Goal: Transaction & Acquisition: Purchase product/service

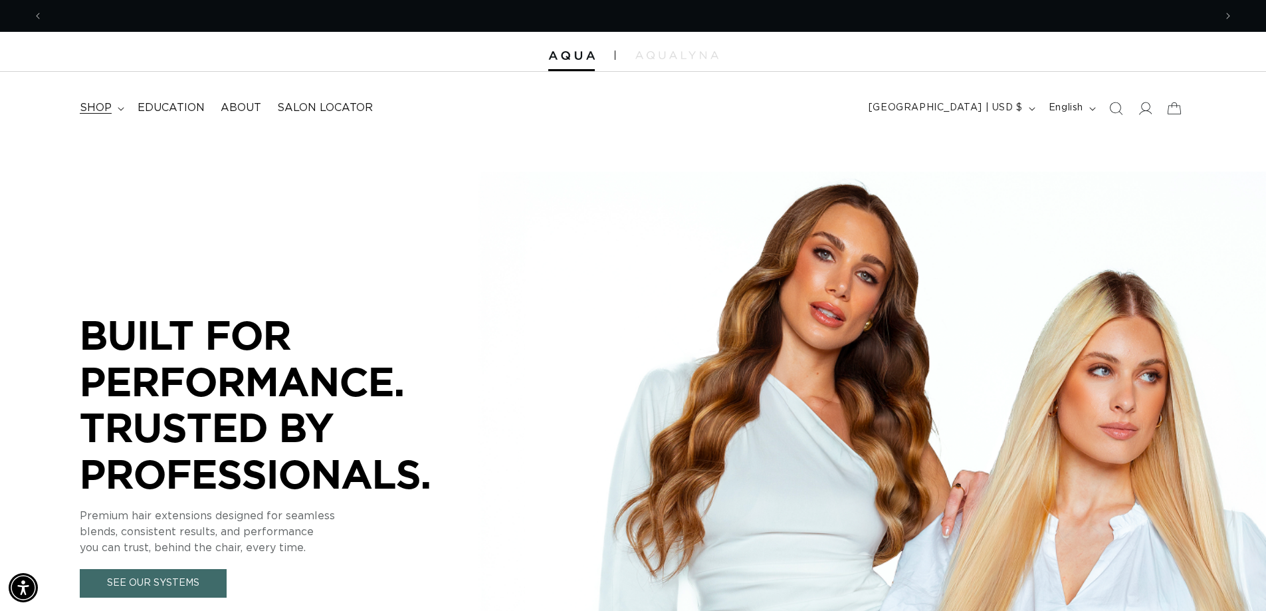
scroll to position [0, 1172]
click at [90, 107] on span "shop" at bounding box center [96, 108] width 32 height 14
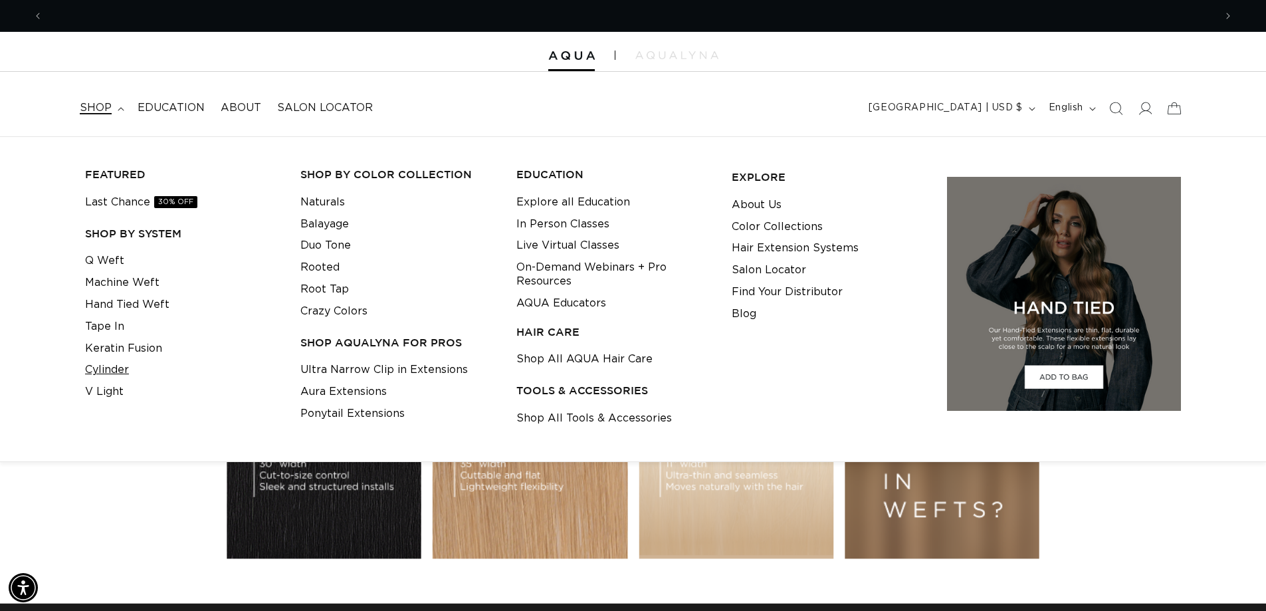
scroll to position [0, 2344]
click at [114, 369] on link "Cylinder" at bounding box center [107, 370] width 44 height 22
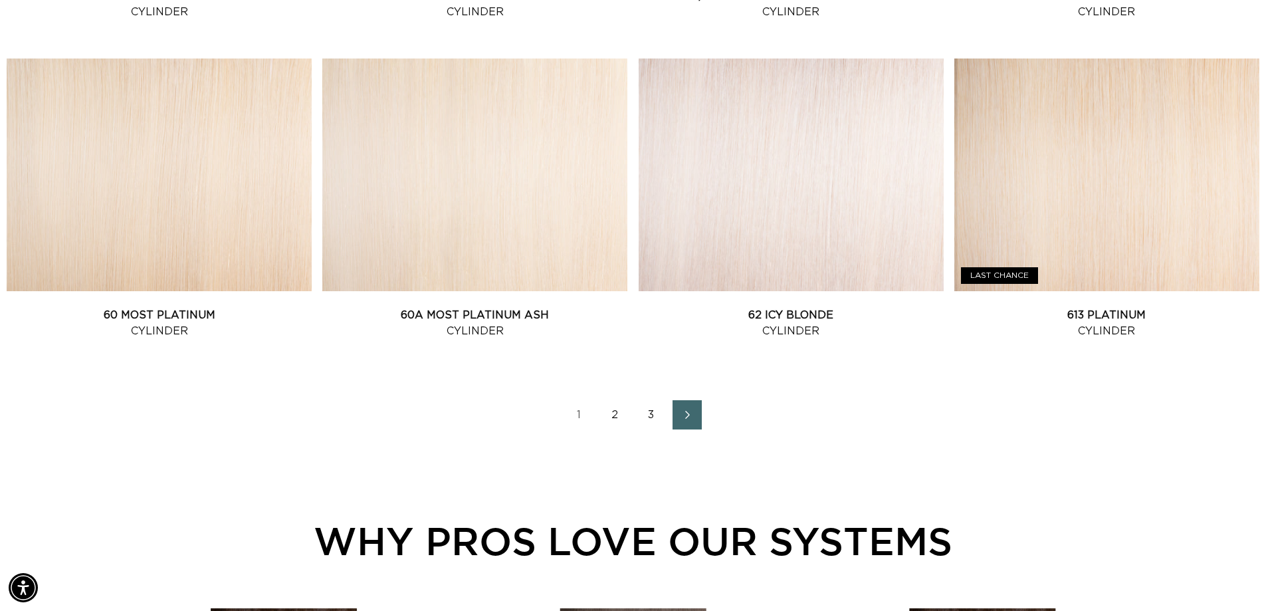
scroll to position [1795, 0]
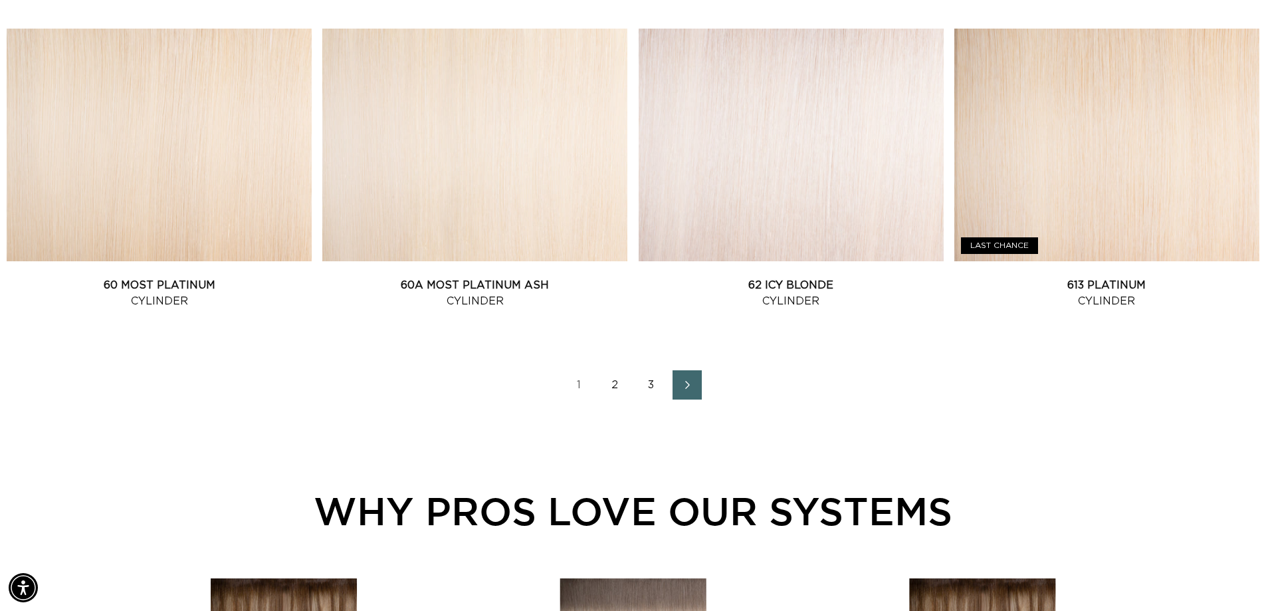
click at [614, 386] on link "2" at bounding box center [615, 384] width 29 height 29
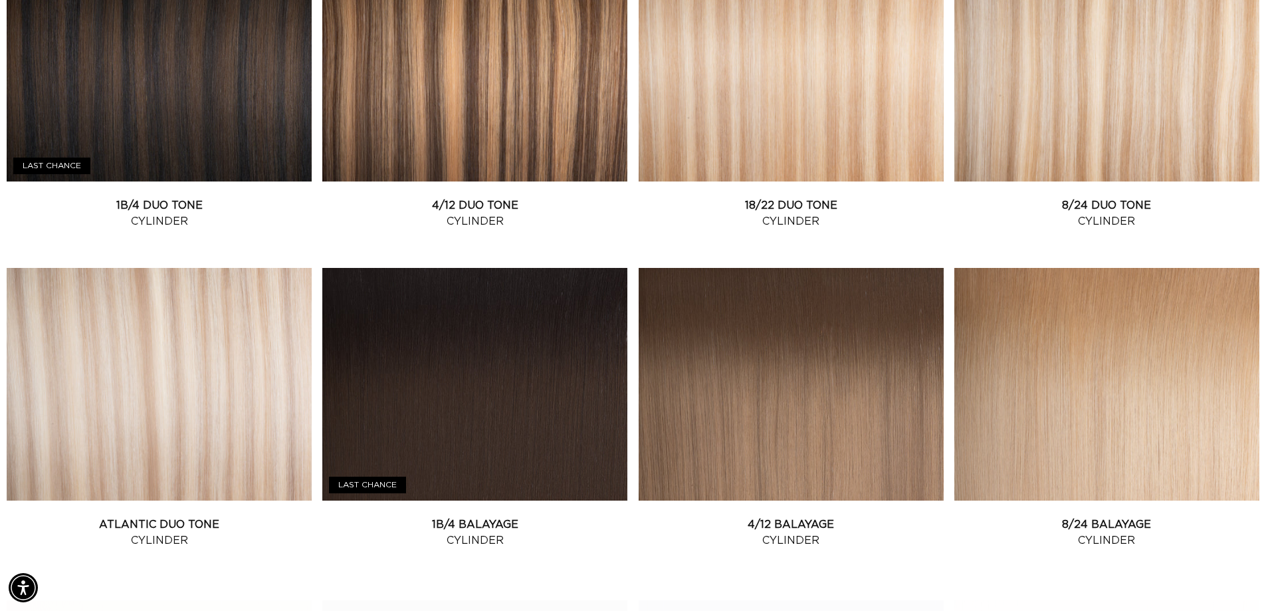
scroll to position [0, 1172]
click at [1046, 197] on link "8/24 Duo Tone Cylinder" at bounding box center [1107, 213] width 305 height 32
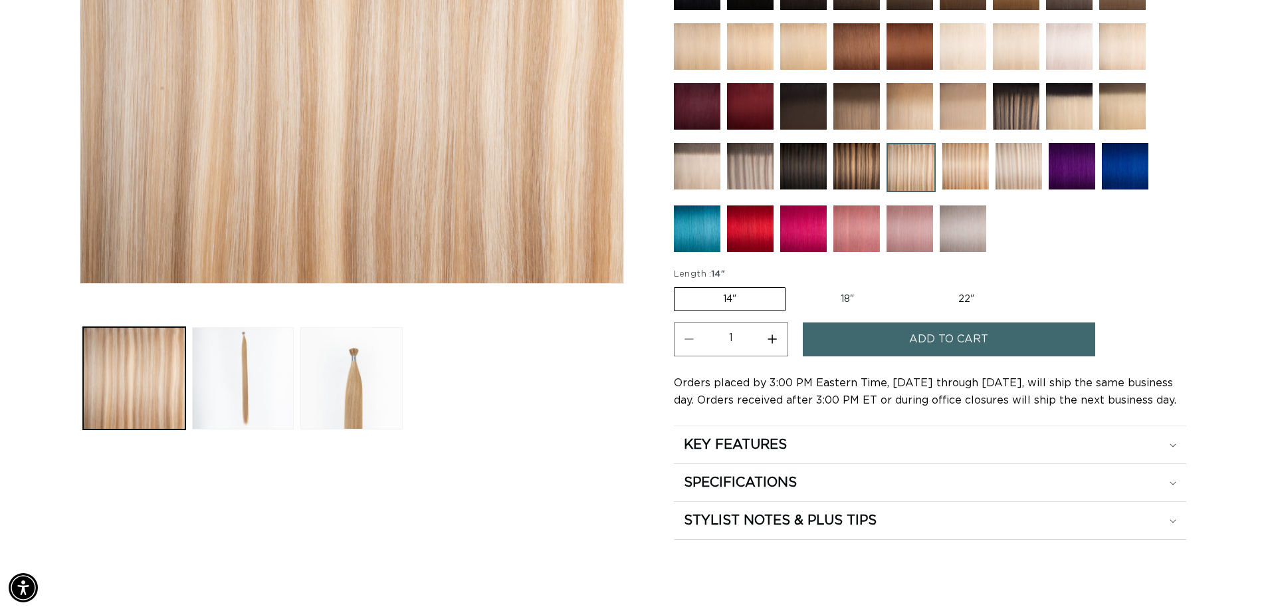
scroll to position [0, 1172]
click at [848, 297] on label "18" Variant sold out or unavailable" at bounding box center [847, 299] width 110 height 23
click at [793, 285] on input "18" Variant sold out or unavailable" at bounding box center [792, 285] width 1 height 1
radio input "true"
click at [777, 338] on button "Increase quantity for 8/24 Duo Tone - Cylinder" at bounding box center [773, 339] width 30 height 34
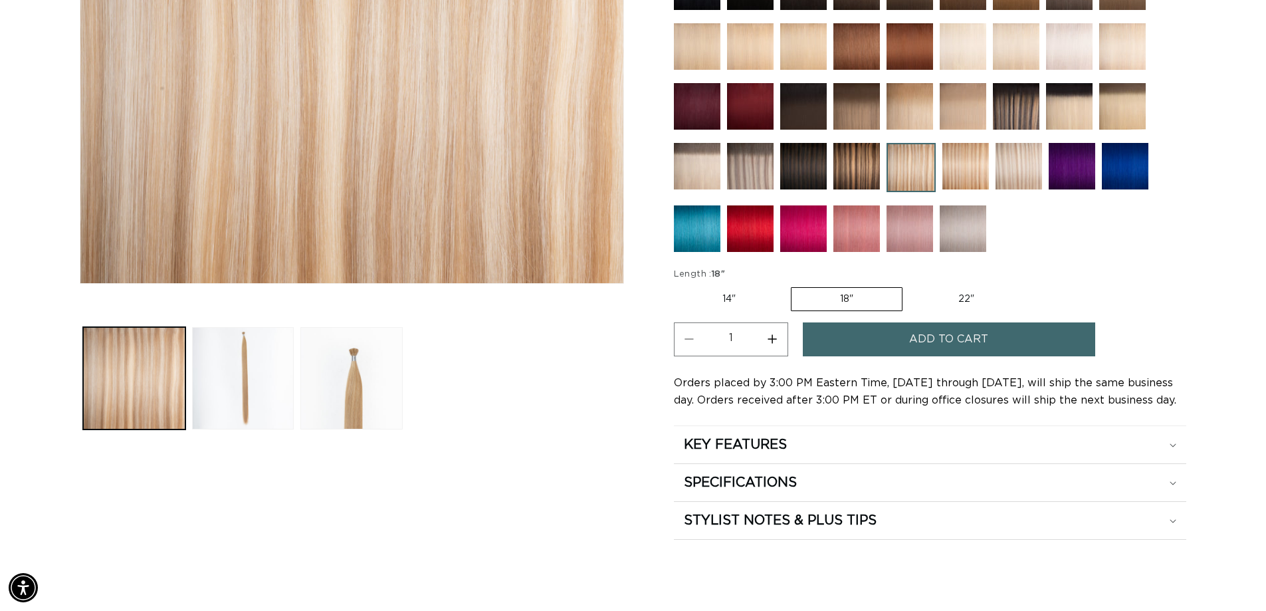
type input "2"
click at [1175, 481] on icon at bounding box center [1173, 483] width 7 height 4
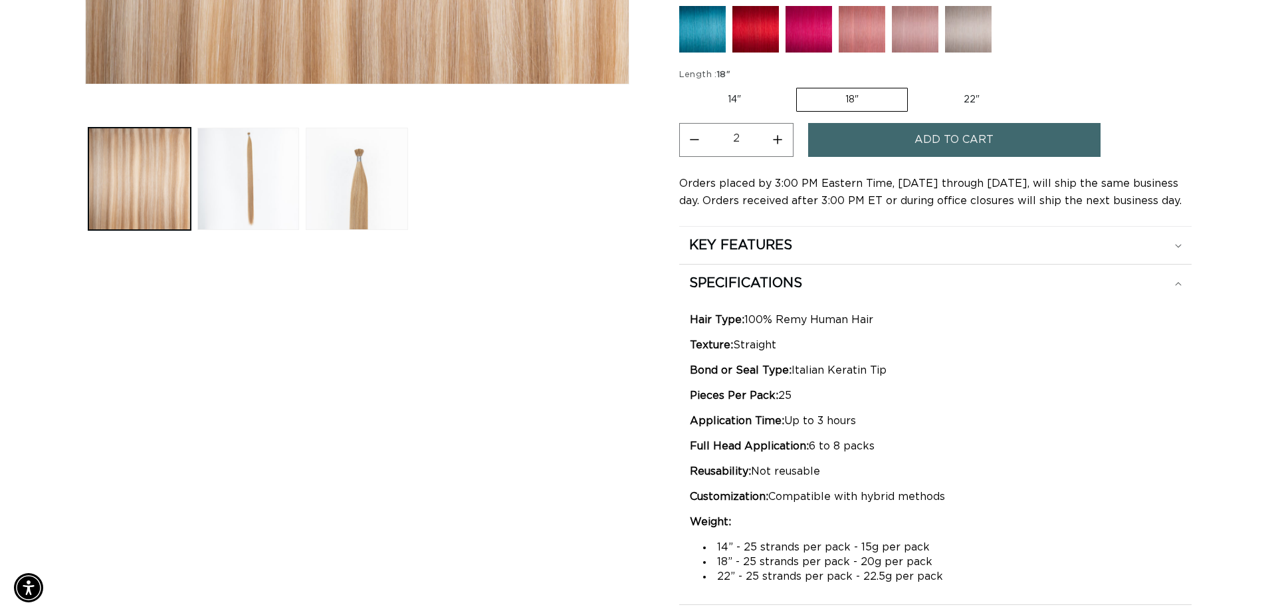
scroll to position [0, 0]
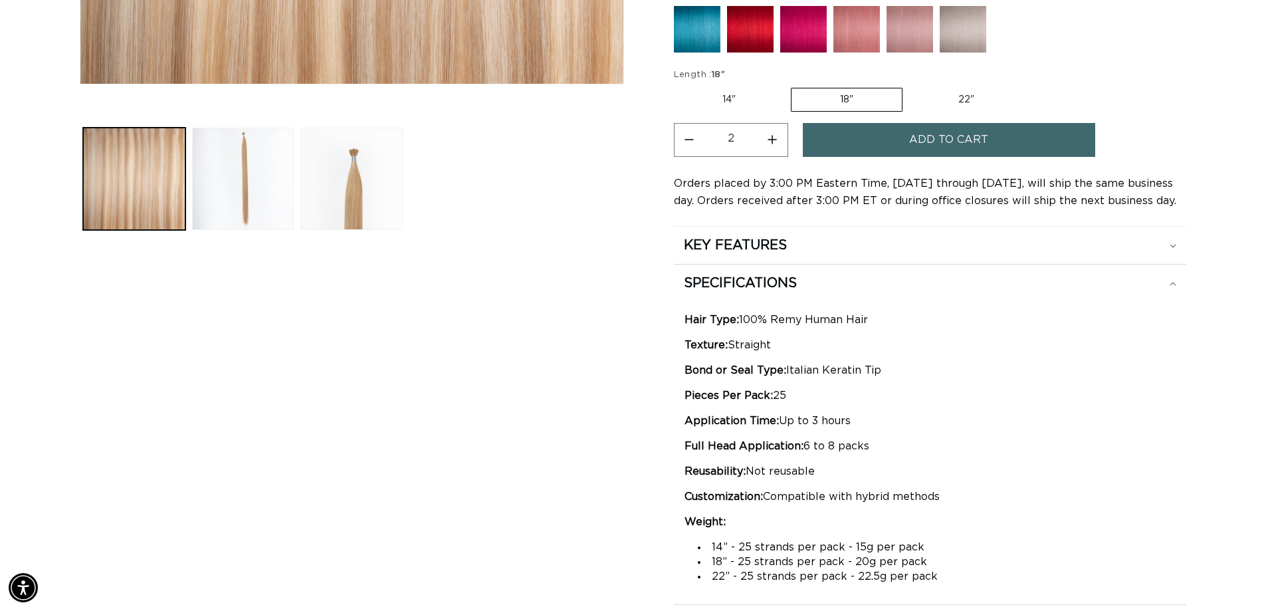
click at [929, 138] on span "Add to cart" at bounding box center [948, 140] width 79 height 34
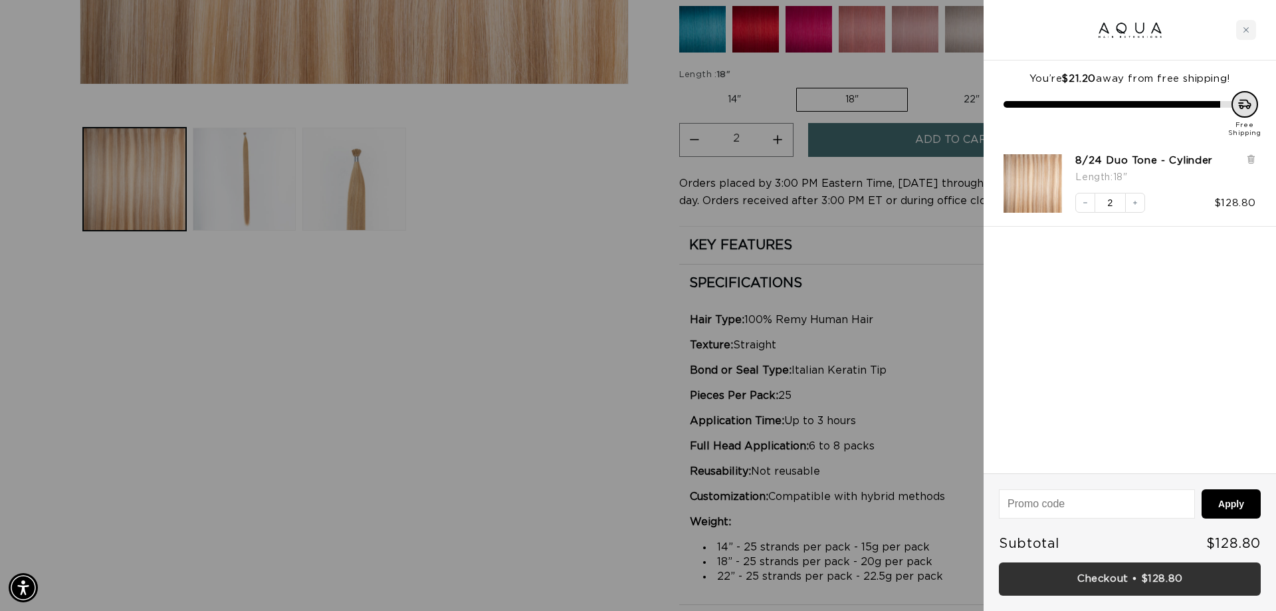
scroll to position [0, 1182]
click at [1111, 584] on link "Checkout • $128.80" at bounding box center [1130, 579] width 262 height 34
